Goal: Information Seeking & Learning: Learn about a topic

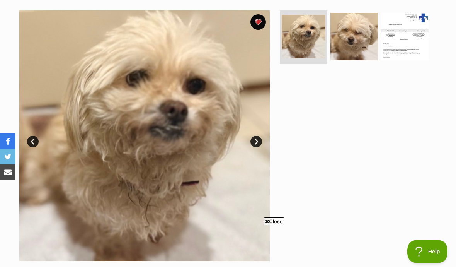
click at [261, 139] on link "Next" at bounding box center [256, 142] width 12 height 12
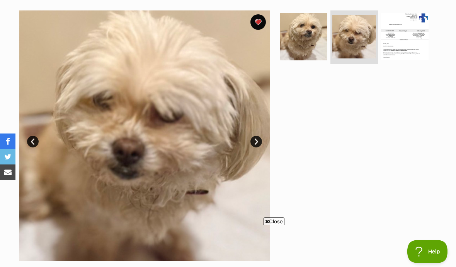
click at [260, 145] on link "Next" at bounding box center [256, 142] width 12 height 12
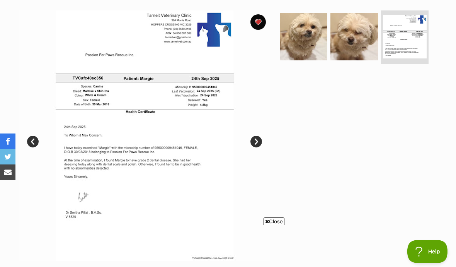
click at [165, 124] on img at bounding box center [144, 135] width 250 height 250
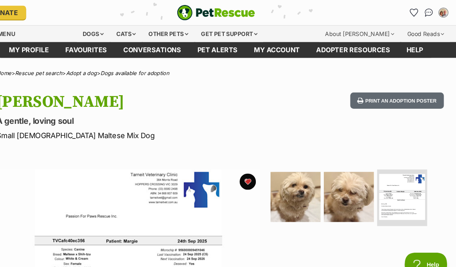
click at [156, 46] on link "Conversations" at bounding box center [167, 47] width 70 height 15
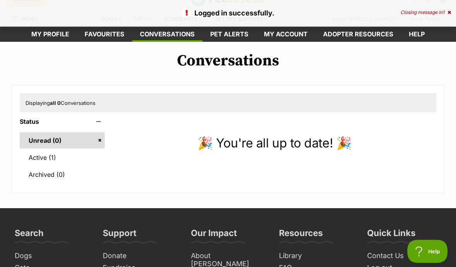
scroll to position [13, 0]
click at [52, 157] on link "Active (1)" at bounding box center [62, 157] width 85 height 16
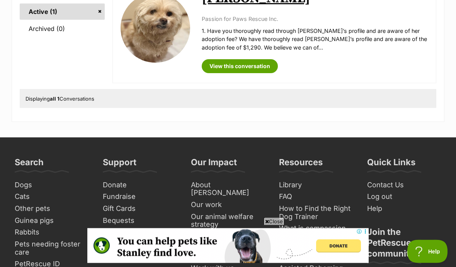
scroll to position [159, 0]
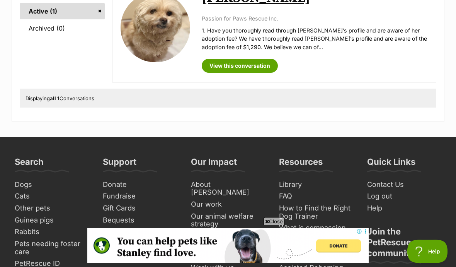
click at [271, 66] on link "View this conversation" at bounding box center [240, 66] width 76 height 14
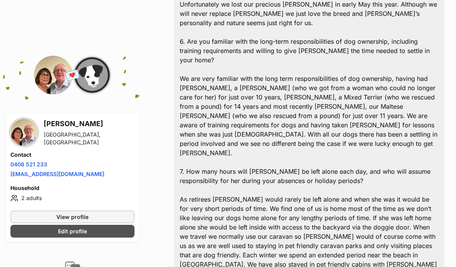
scroll to position [560, 0]
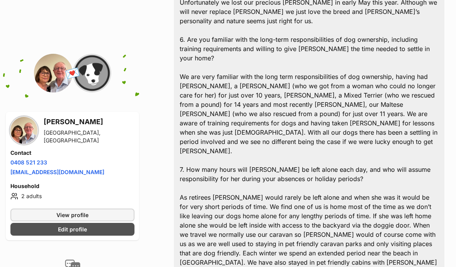
click at [109, 208] on link "View profile" at bounding box center [72, 214] width 124 height 13
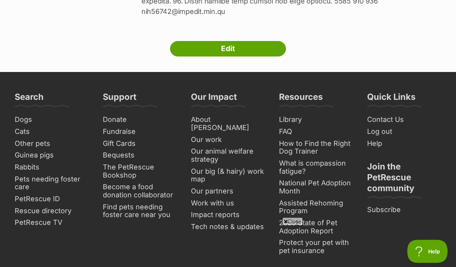
scroll to position [796, 0]
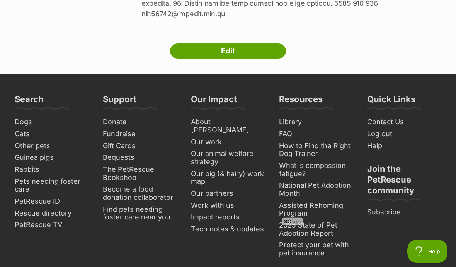
click at [257, 44] on link "Edit" at bounding box center [228, 51] width 116 height 15
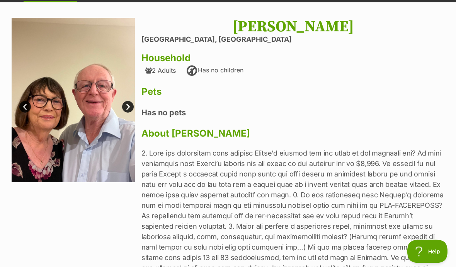
scroll to position [0, 0]
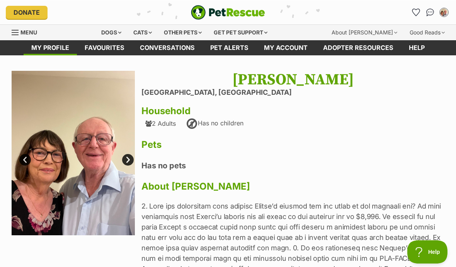
click at [287, 43] on link "My account" at bounding box center [285, 47] width 59 height 15
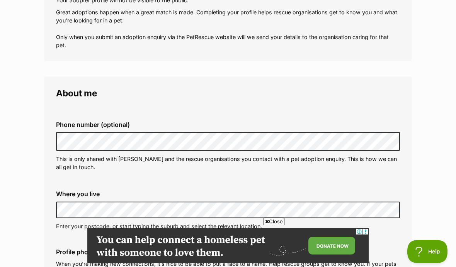
scroll to position [128, 0]
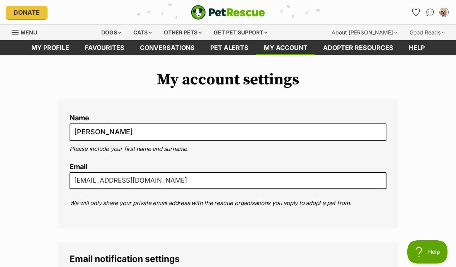
click at [119, 48] on link "Favourites" at bounding box center [104, 47] width 55 height 15
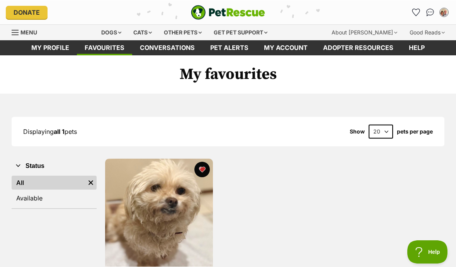
click at [121, 31] on div "Dogs" at bounding box center [111, 31] width 31 height 15
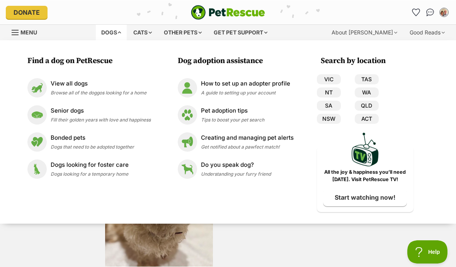
click at [82, 85] on p "View all dogs" at bounding box center [99, 83] width 96 height 9
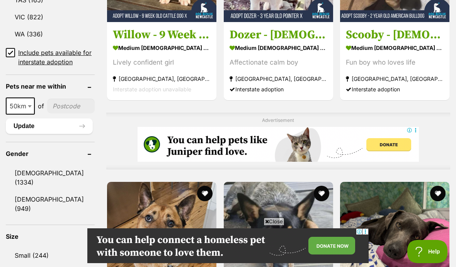
scroll to position [557, 0]
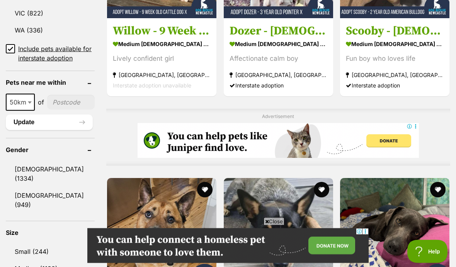
click at [49, 243] on link "Small (244)" at bounding box center [50, 251] width 89 height 16
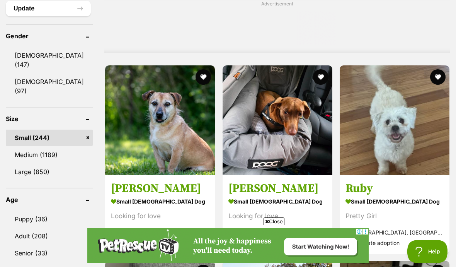
scroll to position [670, 0]
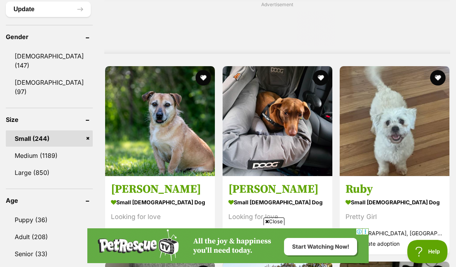
click at [48, 84] on link "Female (97)" at bounding box center [49, 87] width 87 height 26
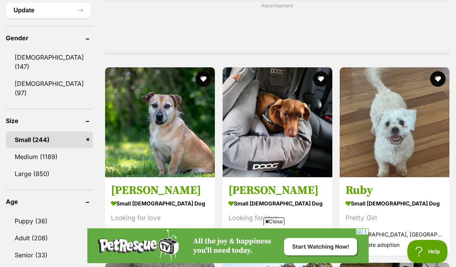
scroll to position [0, 0]
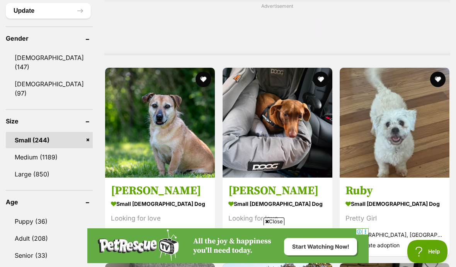
click at [51, 82] on link "Female (97)" at bounding box center [49, 89] width 87 height 26
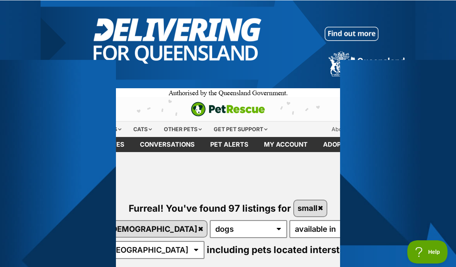
click at [283, 37] on div at bounding box center [228, 48] width 375 height 97
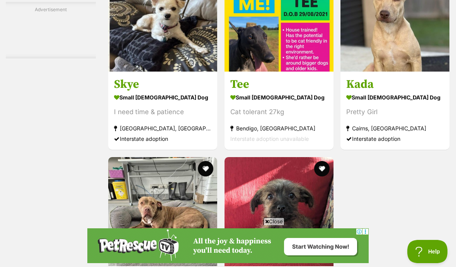
scroll to position [1428, 0]
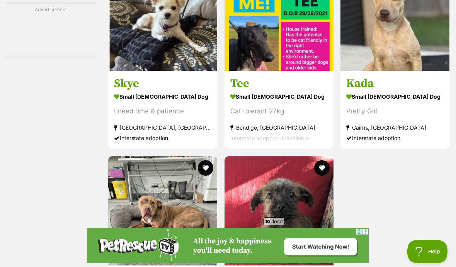
click at [156, 60] on img at bounding box center [162, 16] width 109 height 109
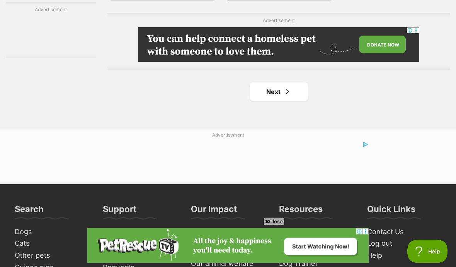
scroll to position [1773, 0]
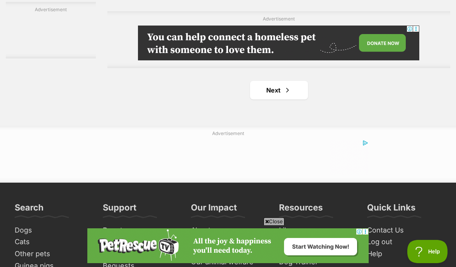
click at [284, 95] on span "Next page" at bounding box center [288, 89] width 8 height 9
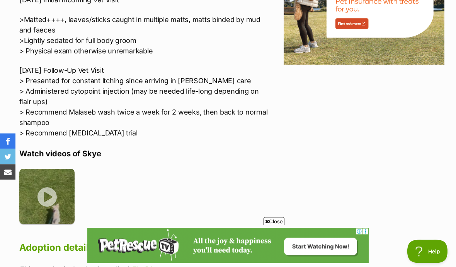
scroll to position [1030, 0]
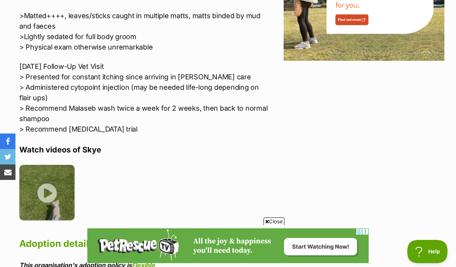
click at [49, 165] on img at bounding box center [46, 192] width 55 height 55
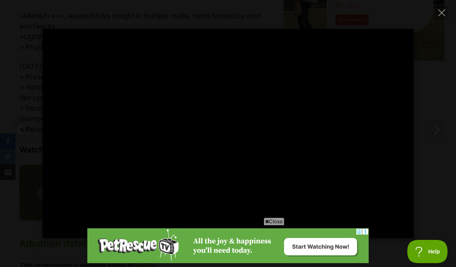
type input "100"
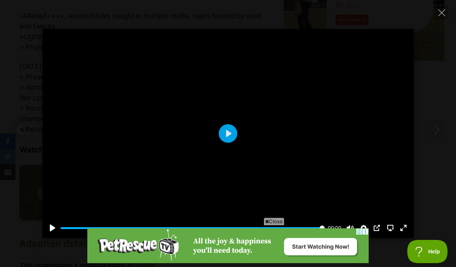
click at [444, 12] on icon "Close" at bounding box center [441, 12] width 7 height 7
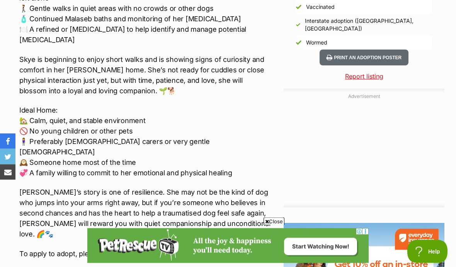
scroll to position [713, 0]
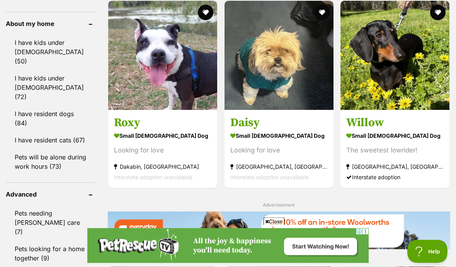
scroll to position [931, 0]
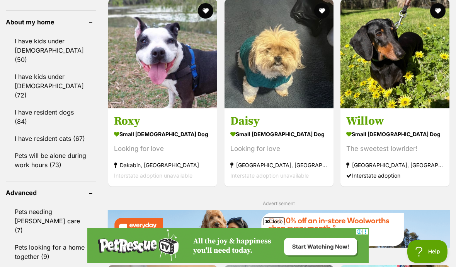
click at [274, 73] on img at bounding box center [278, 53] width 109 height 109
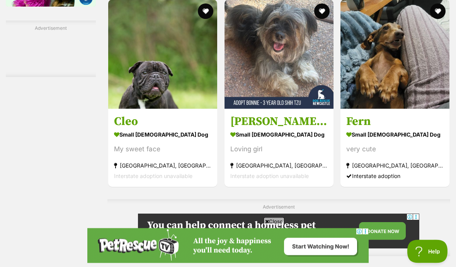
scroll to position [1391, 0]
click at [293, 71] on img at bounding box center [278, 54] width 109 height 109
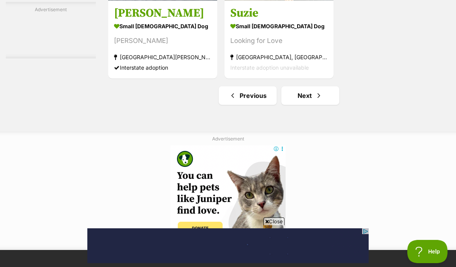
scroll to position [1782, 0]
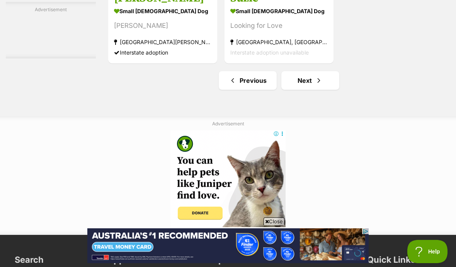
click at [303, 90] on link "Next" at bounding box center [310, 80] width 58 height 19
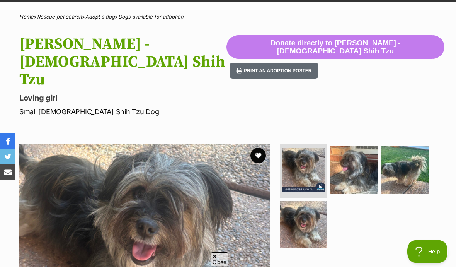
scroll to position [36, 0]
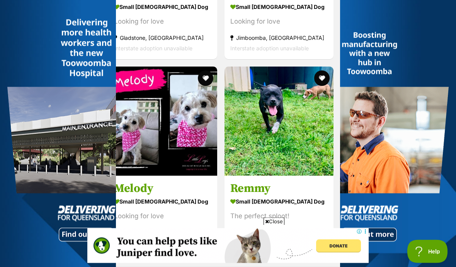
scroll to position [570, 0]
click at [183, 106] on img at bounding box center [162, 120] width 109 height 109
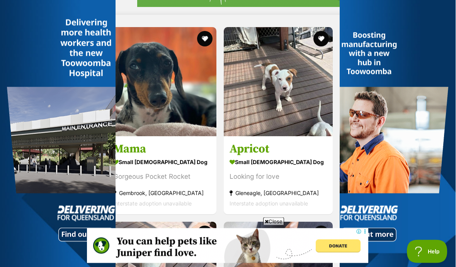
scroll to position [877, 0]
click at [311, 62] on img at bounding box center [278, 81] width 109 height 109
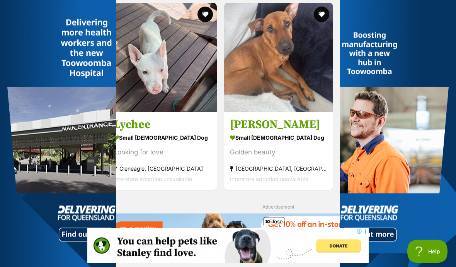
scroll to position [1091, 0]
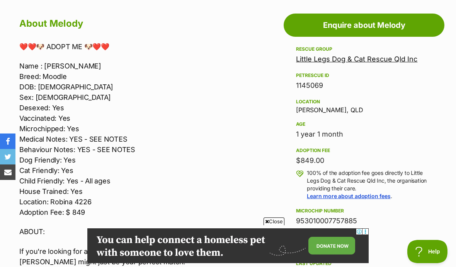
scroll to position [419, 0]
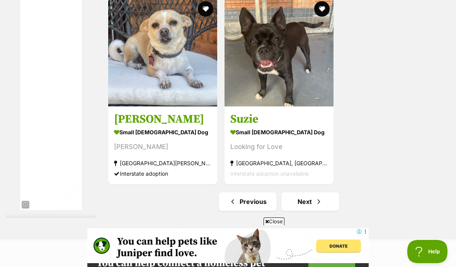
scroll to position [1667, 0]
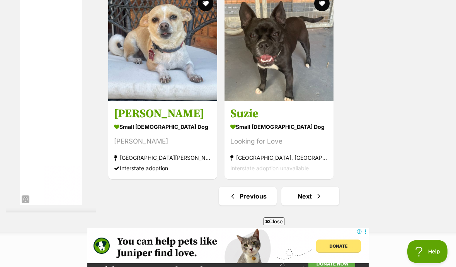
click at [303, 187] on link "Next" at bounding box center [310, 196] width 58 height 19
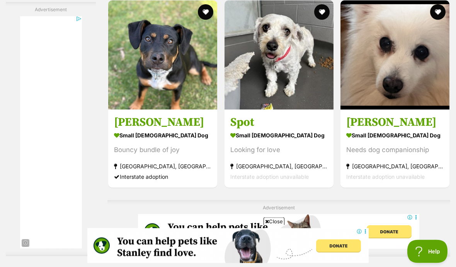
scroll to position [1462, 0]
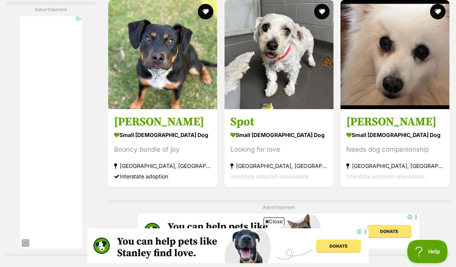
click at [285, 75] on img at bounding box center [278, 54] width 109 height 109
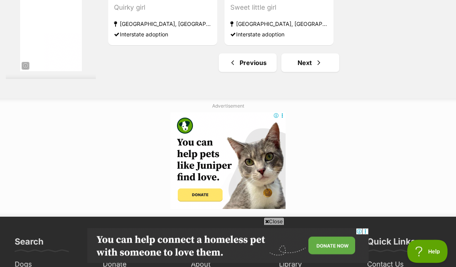
scroll to position [1872, 0]
click at [315, 67] on span "Next page" at bounding box center [319, 62] width 8 height 9
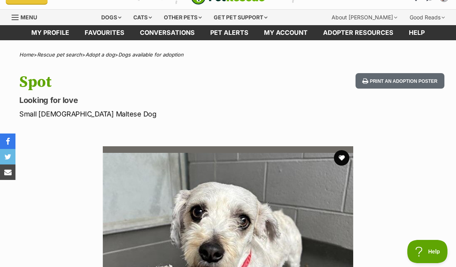
scroll to position [14, 0]
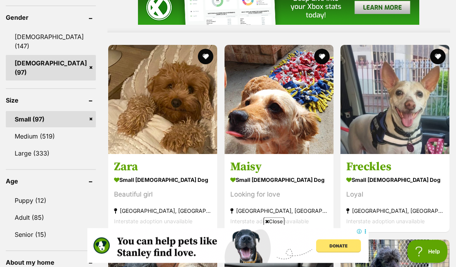
scroll to position [691, 0]
click at [163, 107] on img at bounding box center [162, 99] width 109 height 109
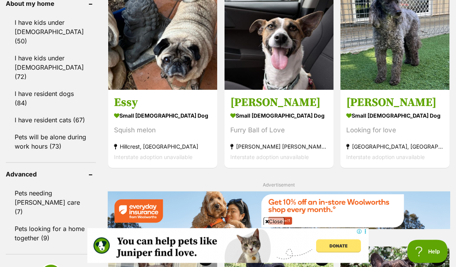
scroll to position [950, 0]
click at [394, 46] on img at bounding box center [394, 35] width 109 height 109
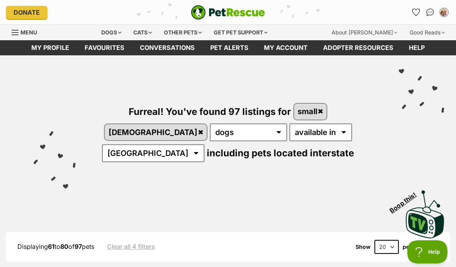
scroll to position [0, 0]
click at [289, 130] on select "available in located in" at bounding box center [320, 132] width 63 height 18
select select "disabled"
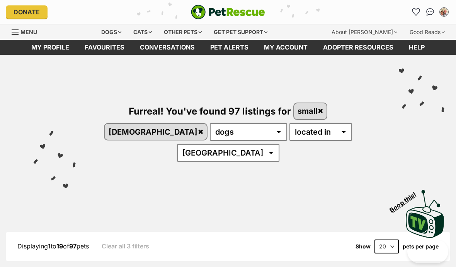
select select "VIC"
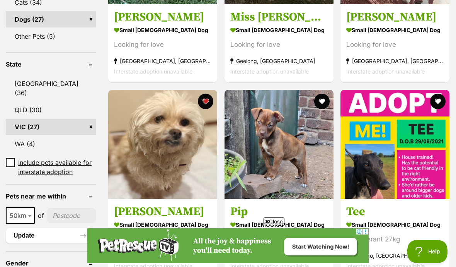
scroll to position [379, 0]
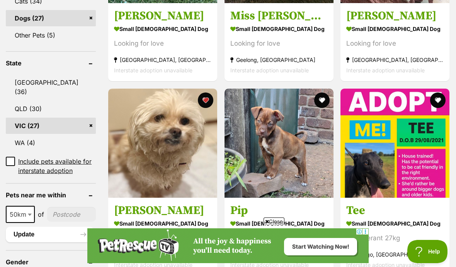
click at [165, 119] on img at bounding box center [162, 142] width 109 height 109
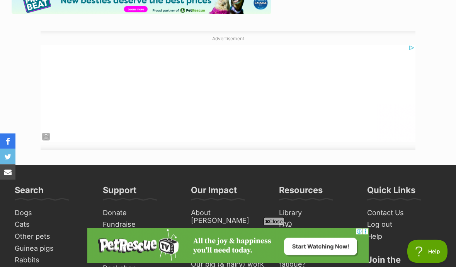
scroll to position [1474, 0]
